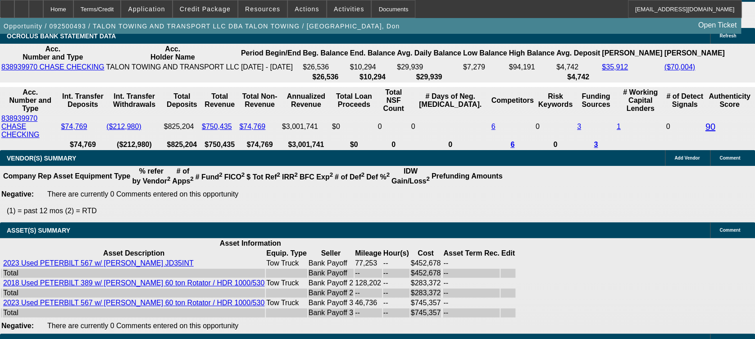
select select "0"
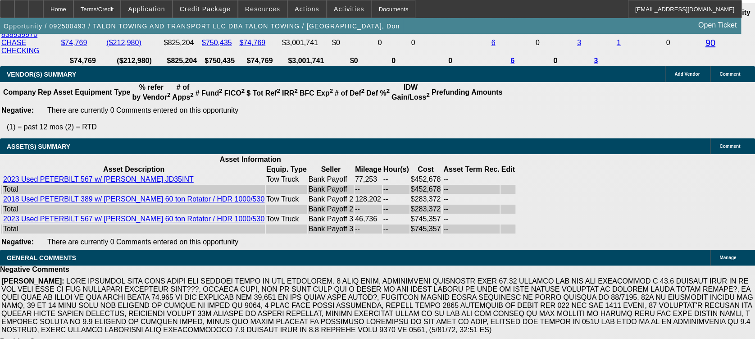
select select "1"
select select "2"
select select "6"
select select "1"
select select "2"
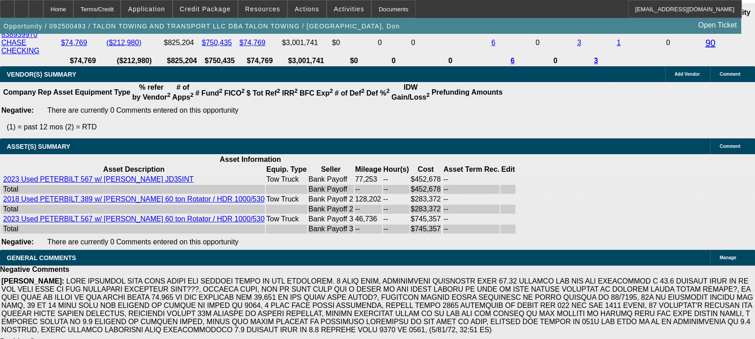
select select "6"
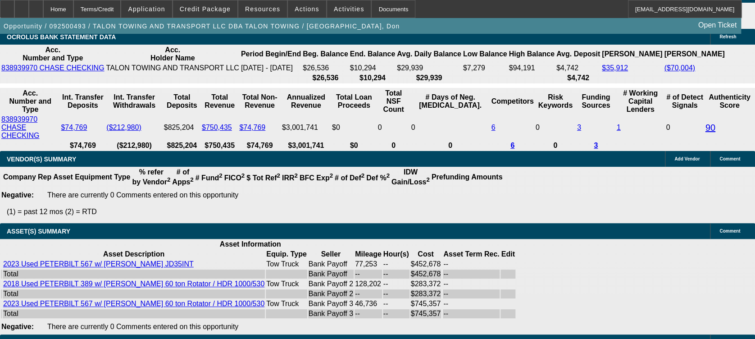
scroll to position [1676, 0]
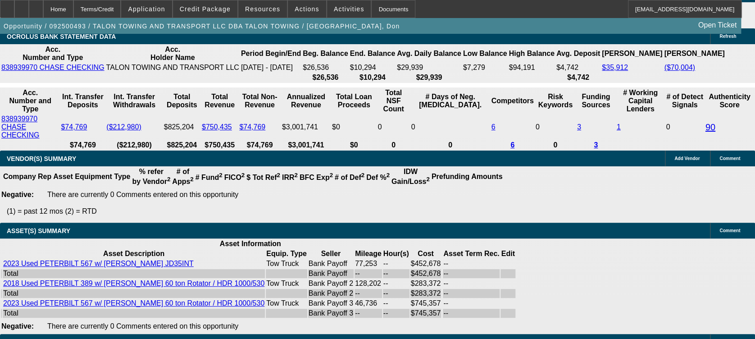
type input "UNKNOWN"
type input "1"
type input "$16,063.22"
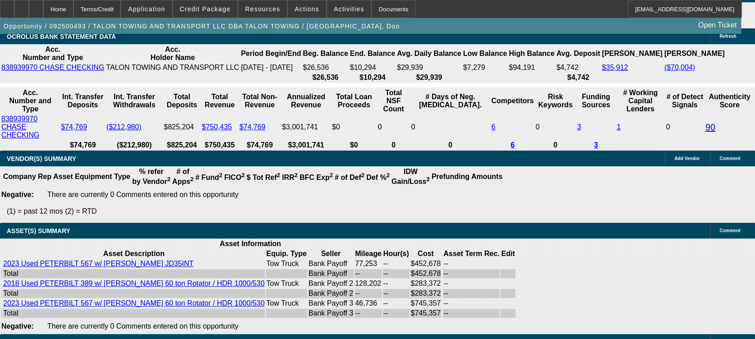
type input "121"
type input "$149,389.89"
type input "1219"
type input "1"
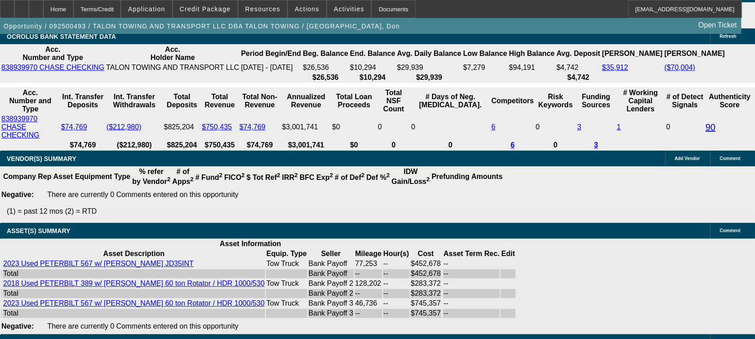
type input "$16,063.22"
type input "19"
type input "$30,122.72"
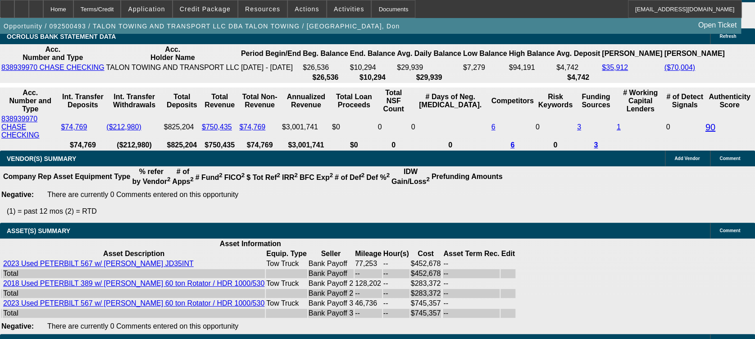
type input "19"
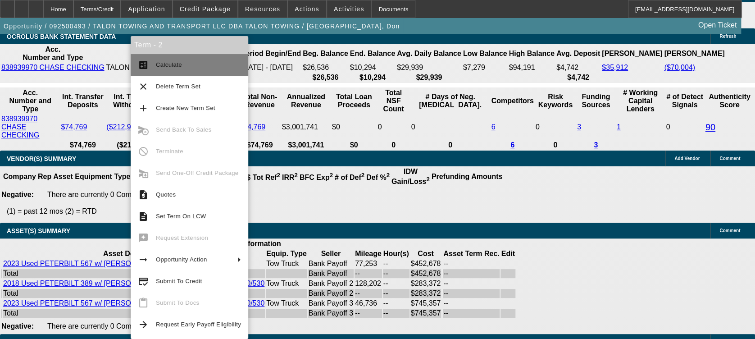
click at [180, 63] on span "Calculate" at bounding box center [198, 64] width 85 height 11
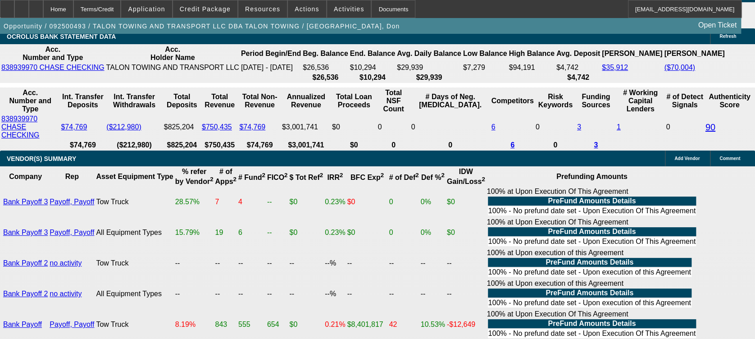
scroll to position [1814, 0]
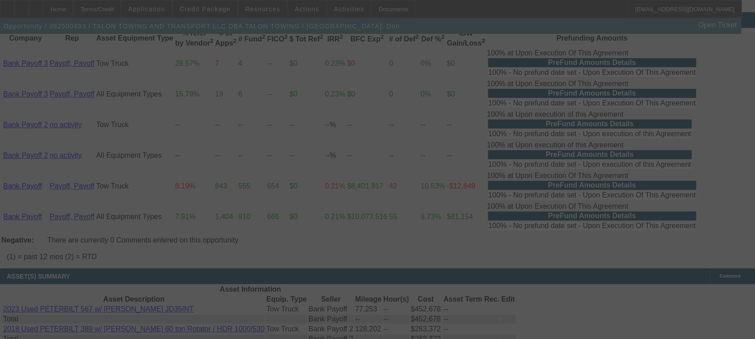
select select "0"
select select "2"
select select "0"
select select "6"
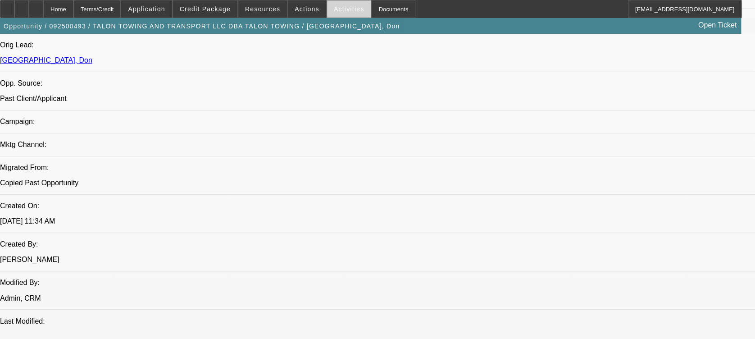
scroll to position [525, 0]
